Goal: Task Accomplishment & Management: Complete application form

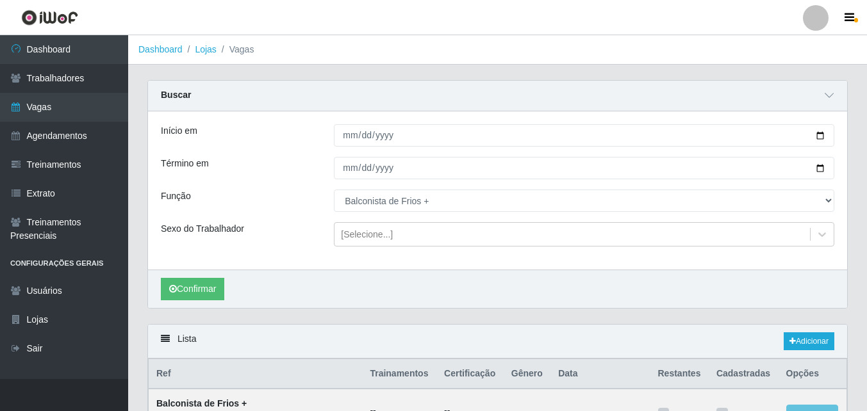
select select "120"
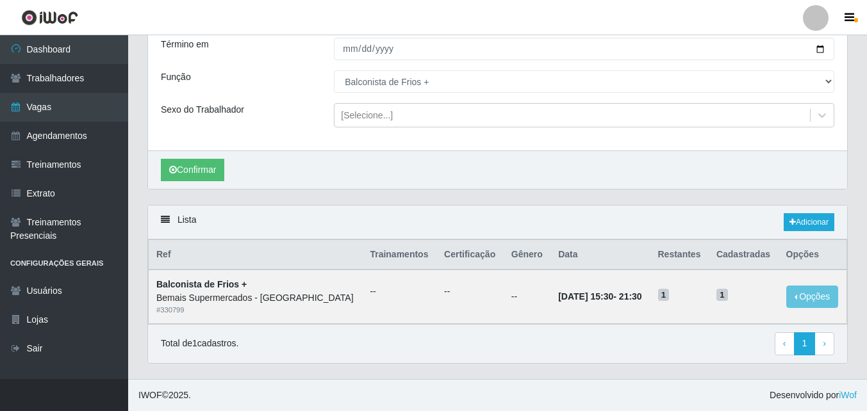
scroll to position [120, 0]
click at [436, 320] on td "--" at bounding box center [469, 297] width 67 height 54
click at [715, 347] on div "Total de 1 cadastros. ‹ Previous 1 › Next" at bounding box center [497, 343] width 673 height 23
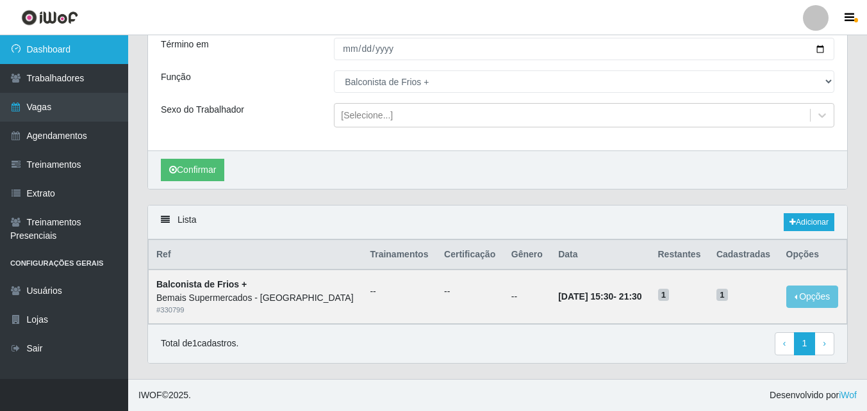
click at [76, 53] on link "Dashboard" at bounding box center [64, 49] width 128 height 29
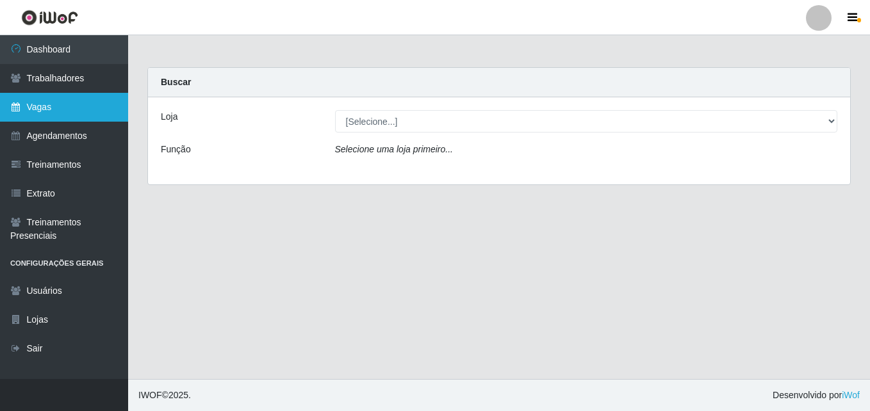
click at [70, 108] on link "Vagas" at bounding box center [64, 107] width 128 height 29
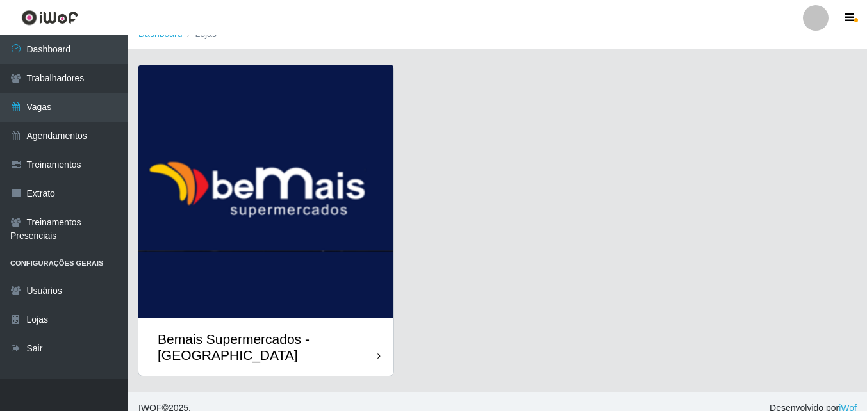
scroll to position [28, 0]
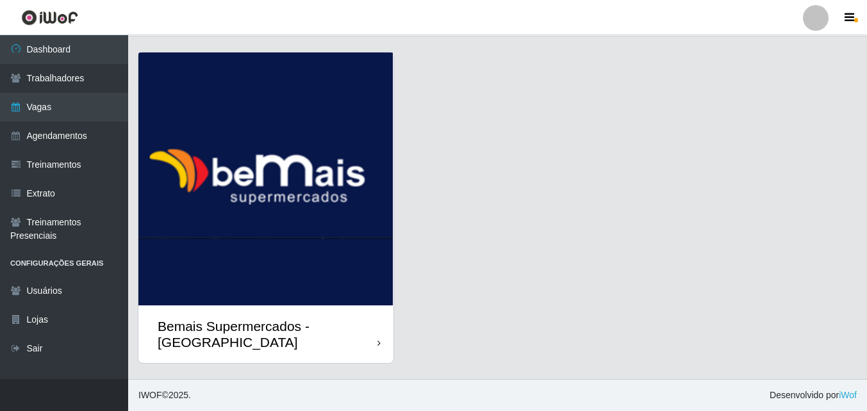
click at [354, 313] on div "Bemais Supermercados - [GEOGRAPHIC_DATA]" at bounding box center [265, 334] width 255 height 58
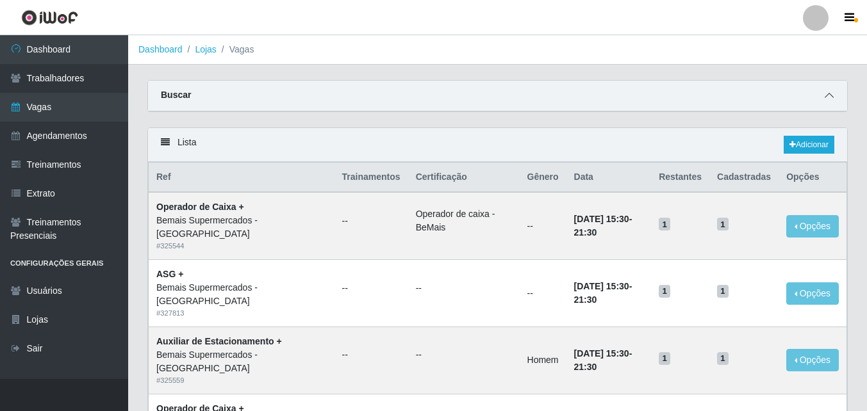
click at [829, 96] on icon at bounding box center [828, 95] width 9 height 9
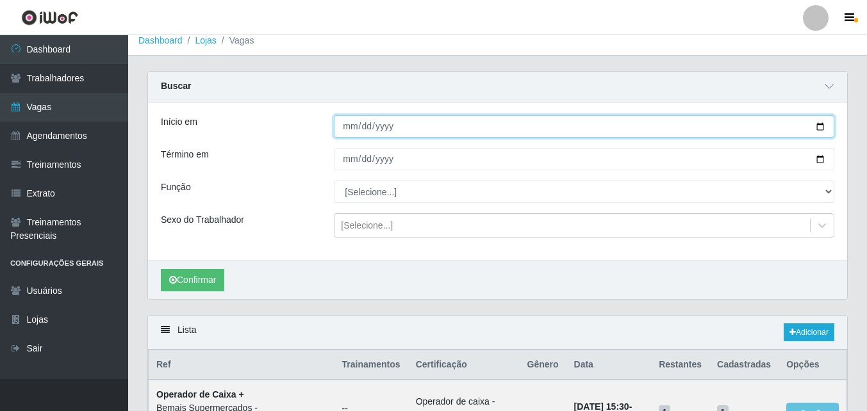
click at [819, 134] on div "Início em Término em Função [Selecione...] ASG ASG + ASG ++ Auxiliar de Estacio…" at bounding box center [497, 181] width 699 height 158
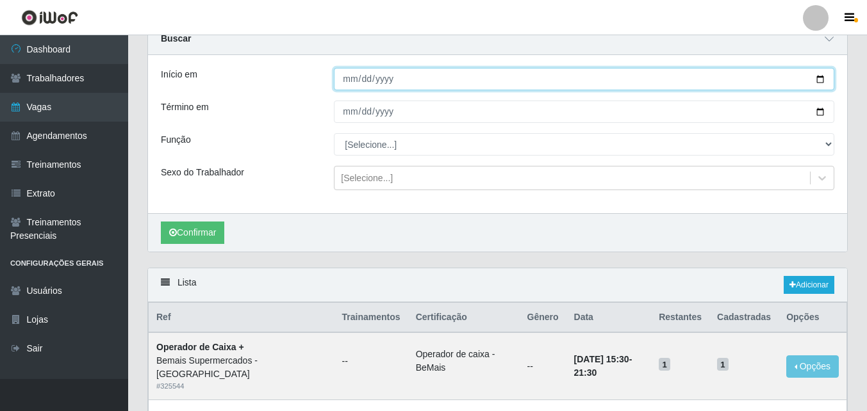
scroll to position [64, 0]
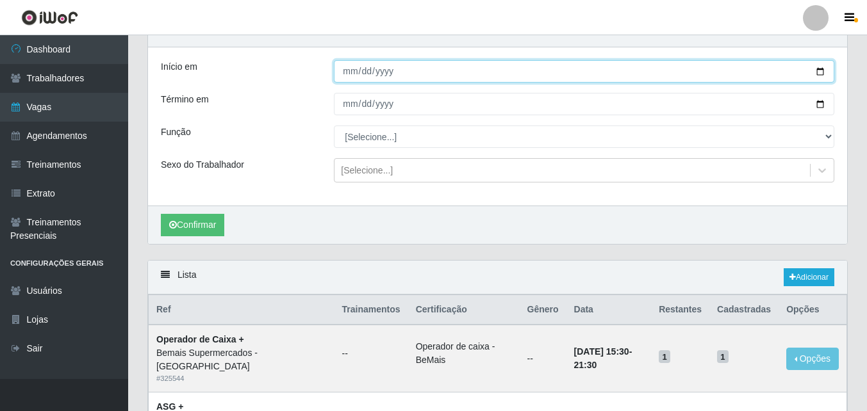
click at [818, 72] on input "Início em" at bounding box center [584, 71] width 500 height 22
type input "[DATE]"
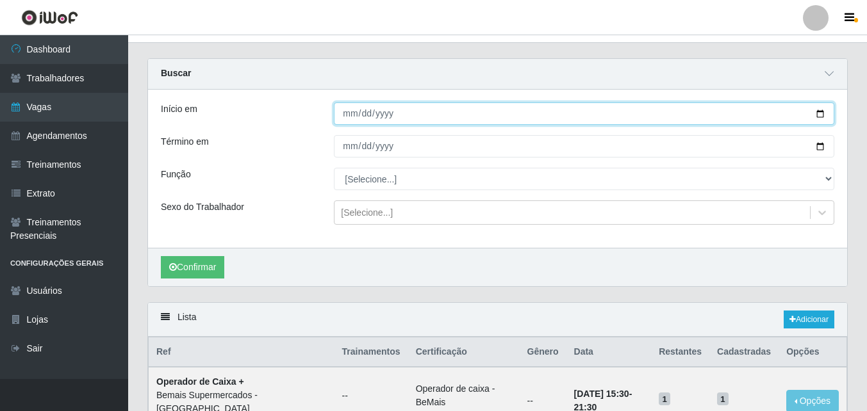
scroll to position [0, 0]
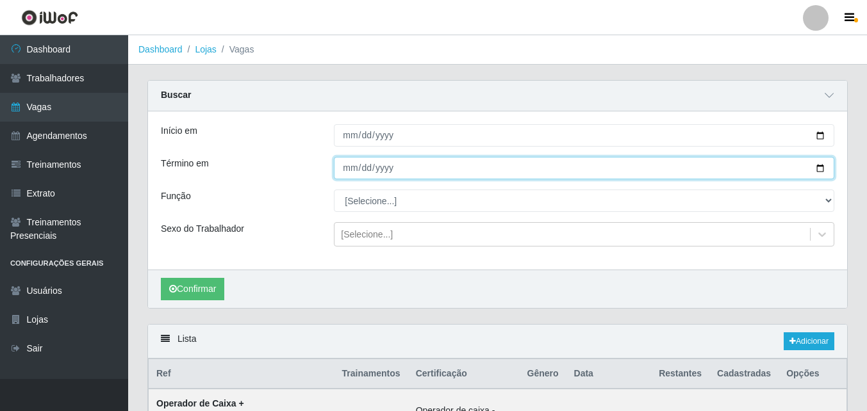
click at [818, 168] on input "Término em" at bounding box center [584, 168] width 500 height 22
type input "[DATE]"
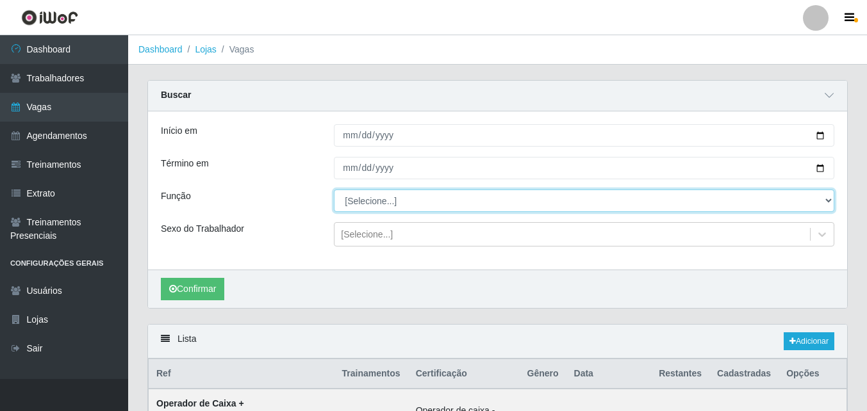
click at [425, 205] on select "[Selecione...] ASG ASG + ASG ++ Auxiliar de Estacionamento Auxiliar de Estacion…" at bounding box center [584, 201] width 500 height 22
select select "120"
click at [334, 190] on select "[Selecione...] ASG ASG + ASG ++ Auxiliar de Estacionamento Auxiliar de Estacion…" at bounding box center [584, 201] width 500 height 22
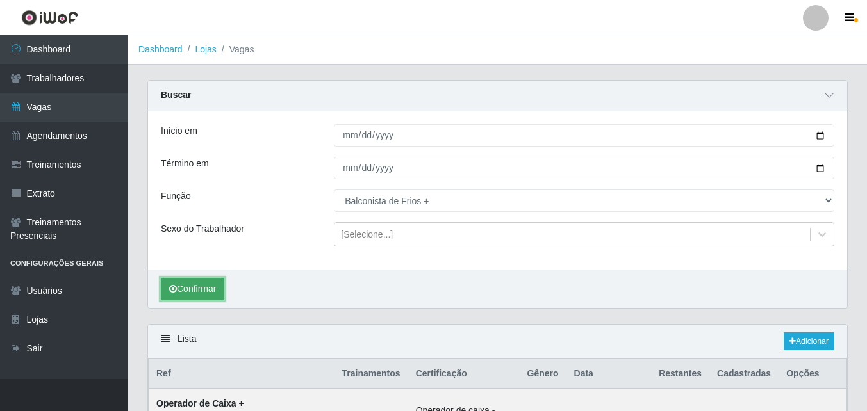
click at [204, 289] on button "Confirmar" at bounding box center [192, 289] width 63 height 22
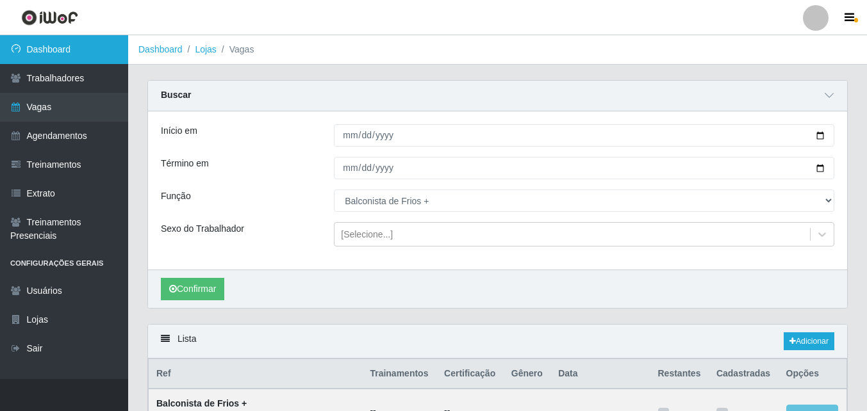
click at [76, 48] on link "Dashboard" at bounding box center [64, 49] width 128 height 29
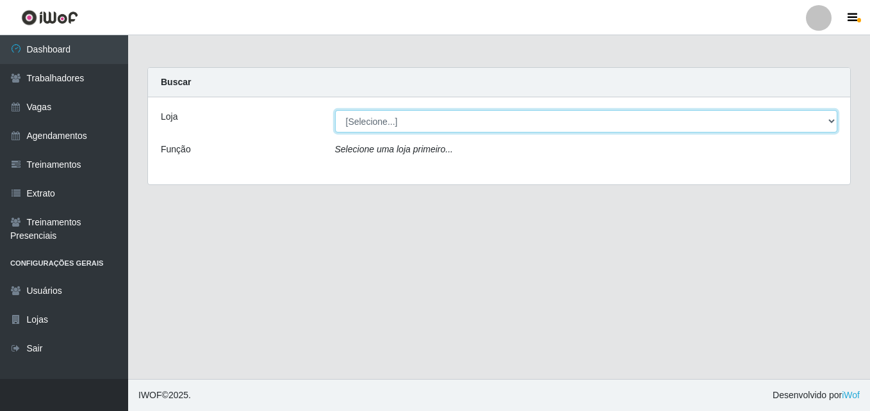
click at [452, 122] on select "[Selecione...] Bemais Supermercados - [GEOGRAPHIC_DATA]" at bounding box center [586, 121] width 503 height 22
select select "250"
click at [335, 110] on select "[Selecione...] Bemais Supermercados - [GEOGRAPHIC_DATA]" at bounding box center [586, 121] width 503 height 22
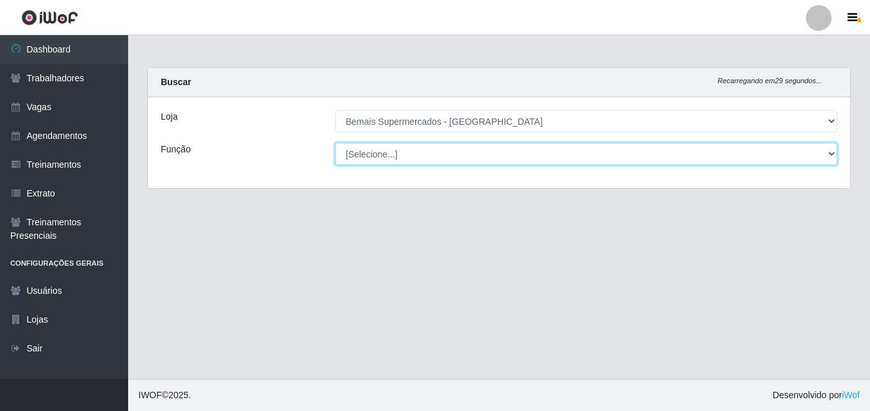
click at [437, 149] on select "[Selecione...] ASG ASG + ASG ++ Auxiliar de Estacionamento Auxiliar de Estacion…" at bounding box center [586, 154] width 503 height 22
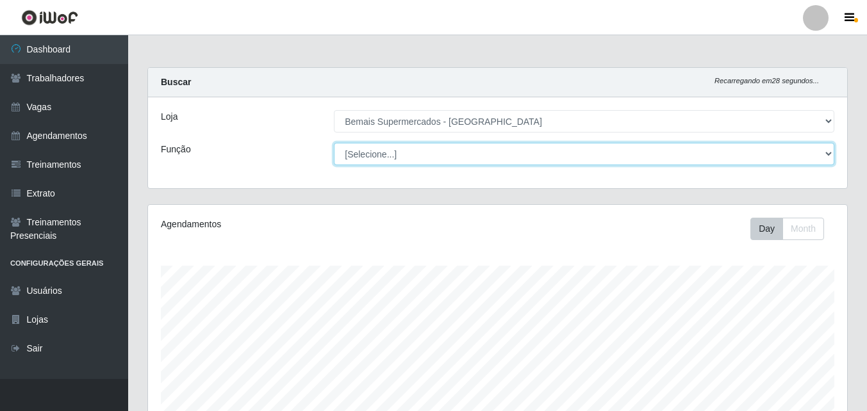
scroll to position [266, 699]
select select "120"
click at [334, 143] on select "[Selecione...] ASG ASG + ASG ++ Auxiliar de Estacionamento Auxiliar de Estacion…" at bounding box center [584, 154] width 500 height 22
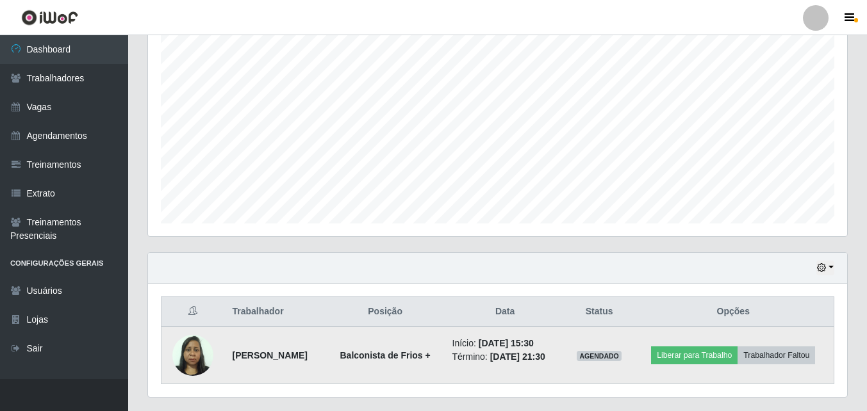
scroll to position [268, 0]
